Goal: Information Seeking & Learning: Learn about a topic

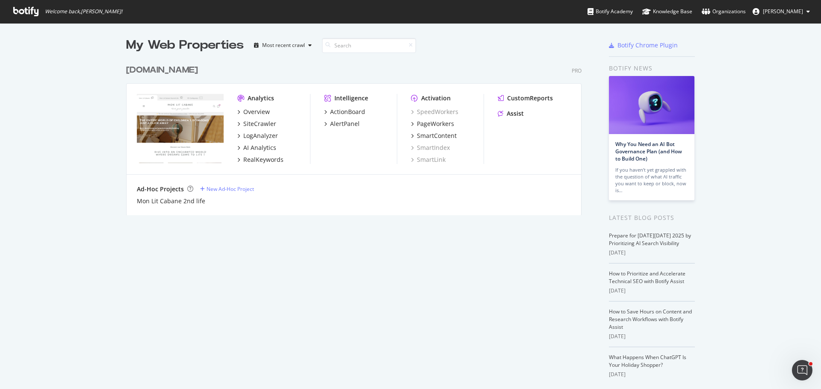
click at [177, 70] on div "[DOMAIN_NAME]" at bounding box center [162, 70] width 72 height 12
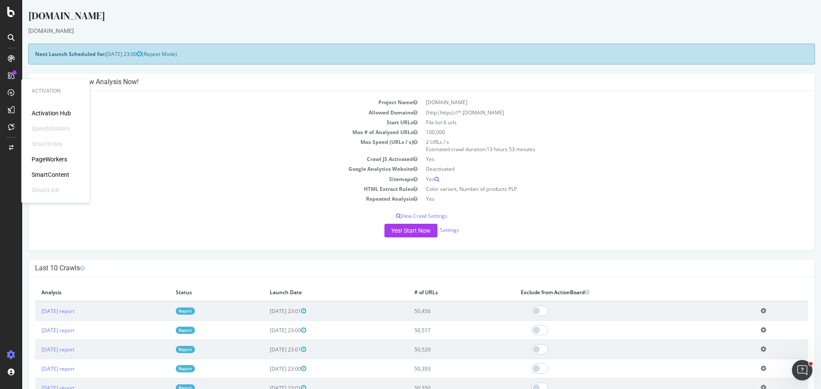
click at [54, 177] on div "SmartContent" at bounding box center [51, 175] width 38 height 9
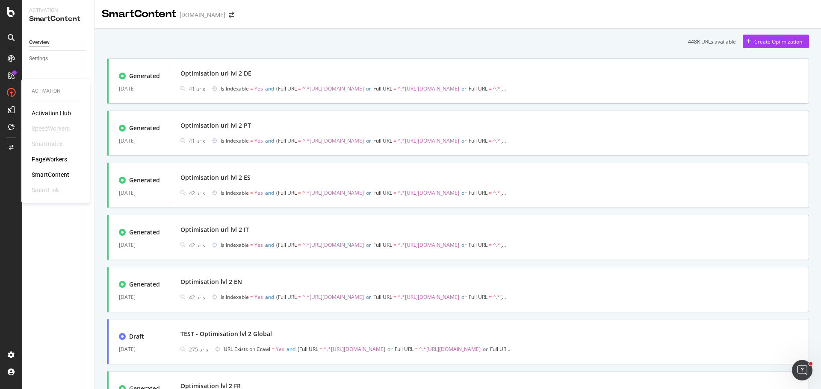
click at [44, 156] on div "PageWorkers" at bounding box center [49, 159] width 35 height 9
